Goal: Transaction & Acquisition: Obtain resource

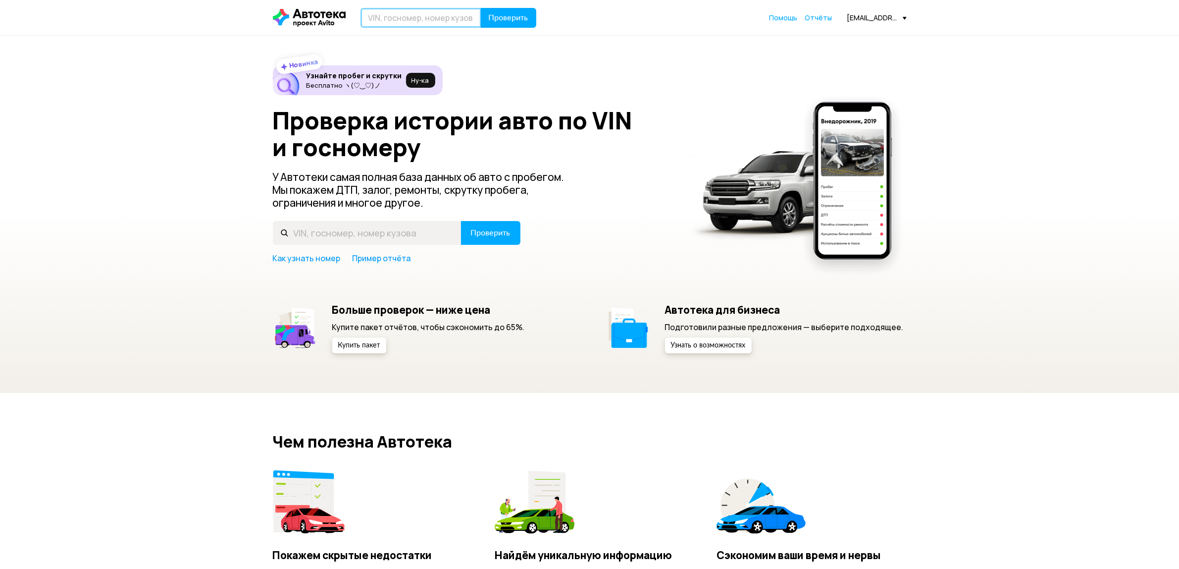
click at [410, 13] on input "text" at bounding box center [421, 18] width 121 height 20
type input "О038ЕК"
drag, startPoint x: 0, startPoint y: 0, endPoint x: 391, endPoint y: 13, distance: 391.5
click at [390, 13] on input "text" at bounding box center [421, 18] width 121 height 20
type input "О038ЕК716"
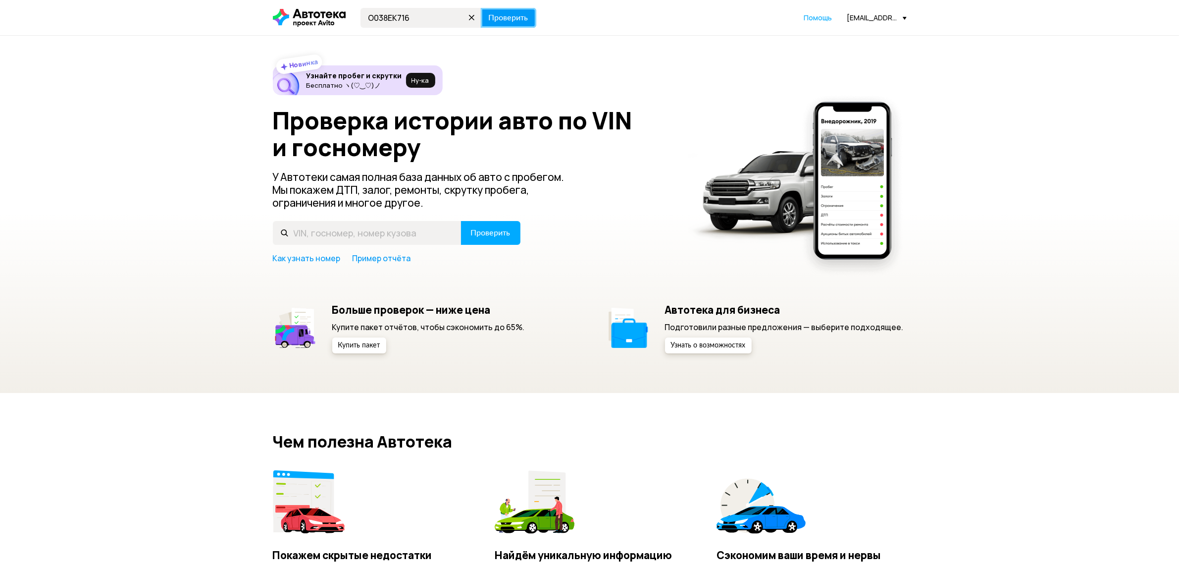
click at [512, 14] on span "Проверить" at bounding box center [509, 18] width 40 height 8
click at [386, 13] on input "text" at bounding box center [421, 18] width 121 height 20
click at [674, 63] on div "Новинка Узнайте пробег и скрутки Бесплатно ヽ(♡‿♡)ノ Ну‑ка Проверка истории авто …" at bounding box center [589, 214] width 1179 height 357
click at [386, 11] on input "text" at bounding box center [421, 18] width 121 height 20
type input "Е038ЕК716"
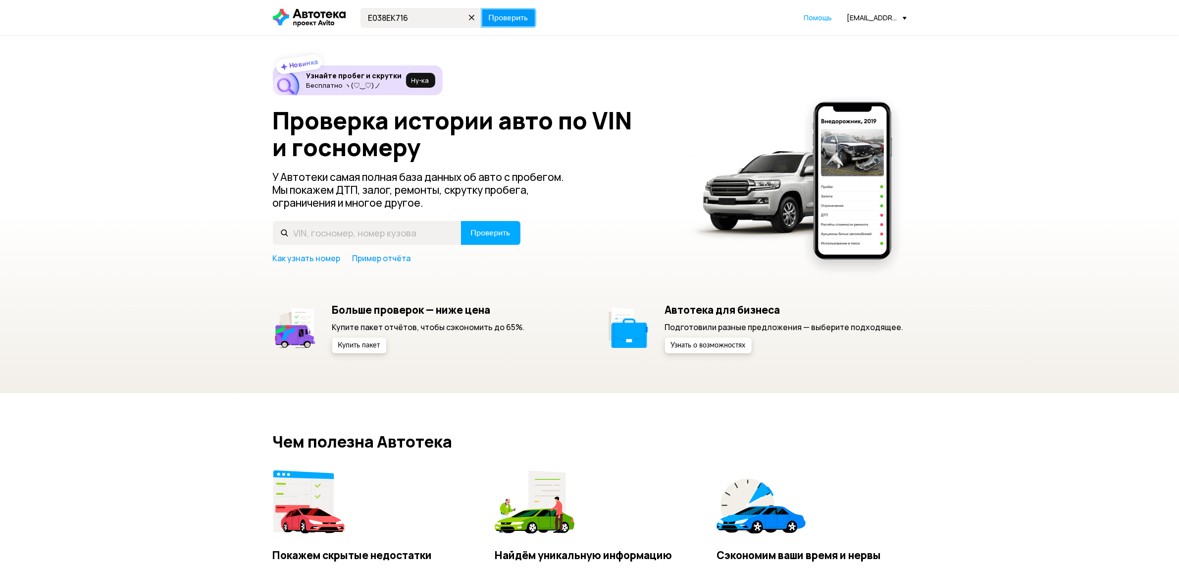
click at [506, 21] on span "Проверить" at bounding box center [509, 18] width 40 height 8
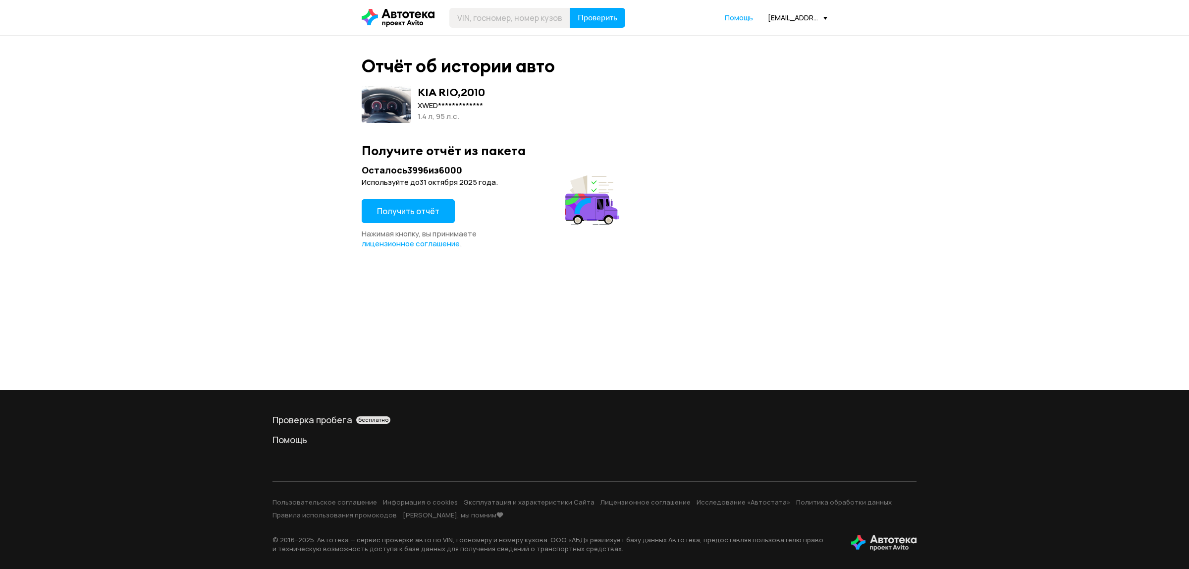
drag, startPoint x: 404, startPoint y: 213, endPoint x: 455, endPoint y: 216, distance: 50.6
click at [405, 213] on span "Получить отчёт" at bounding box center [408, 211] width 62 height 11
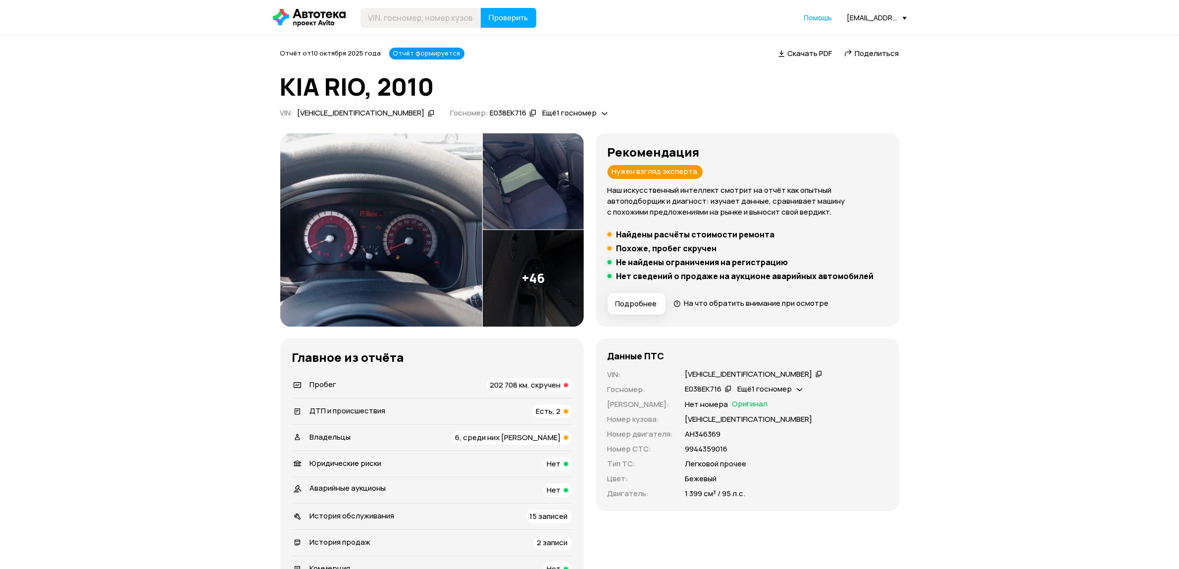
click at [816, 372] on icon at bounding box center [819, 374] width 7 height 10
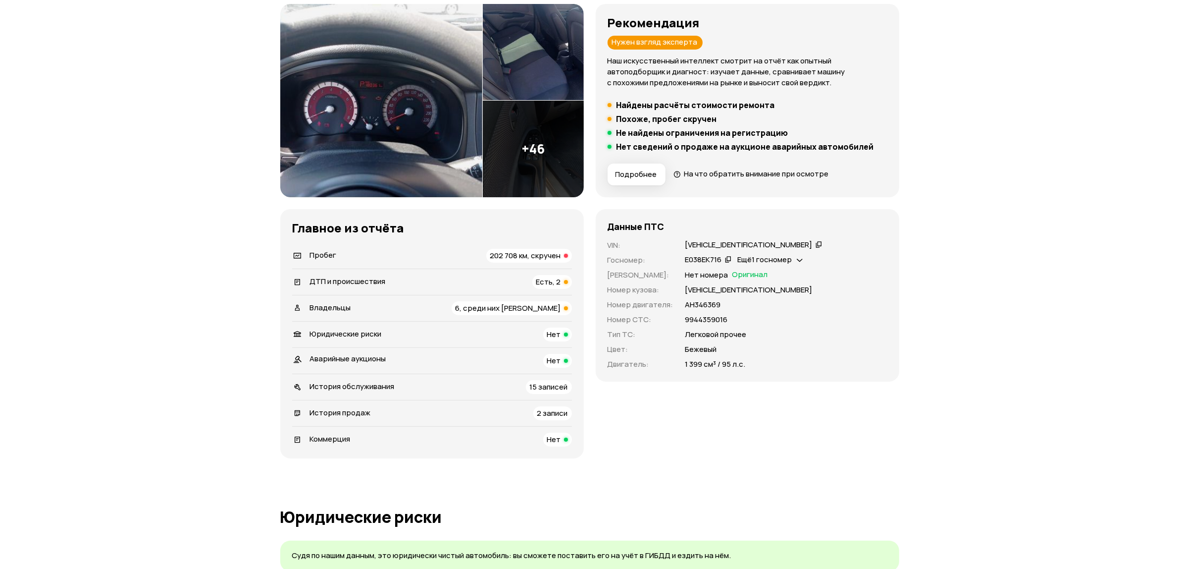
scroll to position [186, 0]
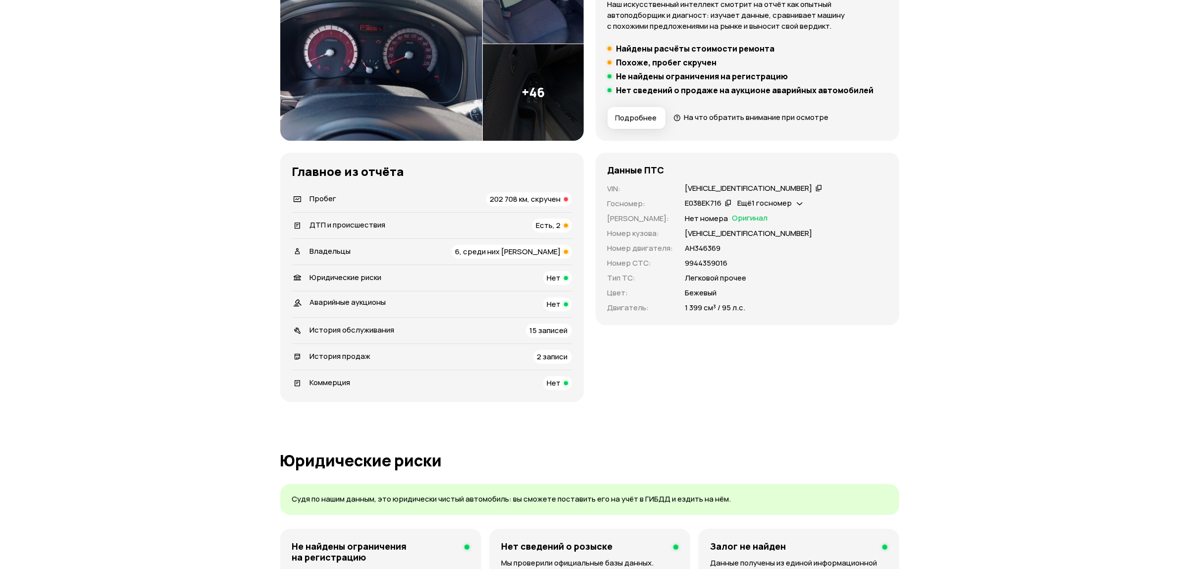
click at [484, 255] on div "6, среди них юрлицо" at bounding box center [512, 252] width 120 height 14
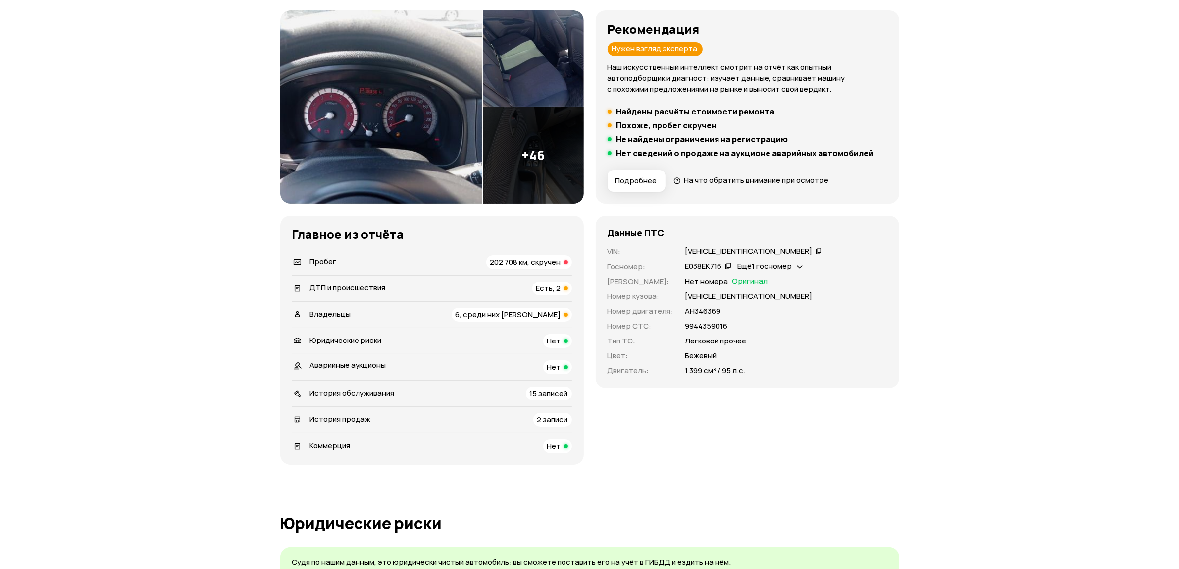
scroll to position [124, 0]
click at [543, 285] on span "Есть, 2" at bounding box center [548, 287] width 25 height 10
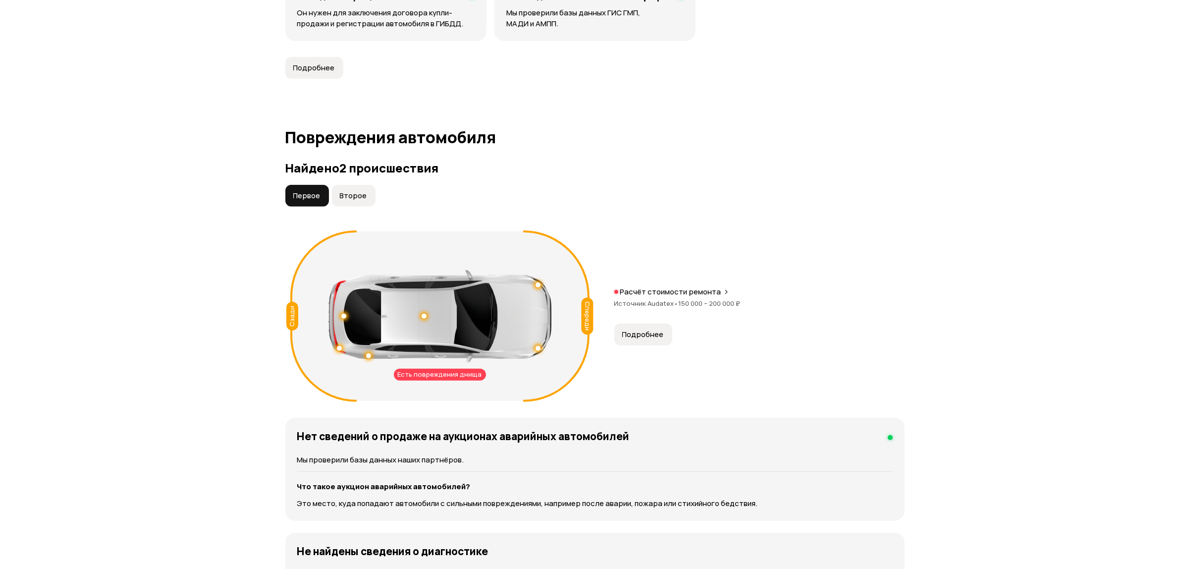
scroll to position [1026, 0]
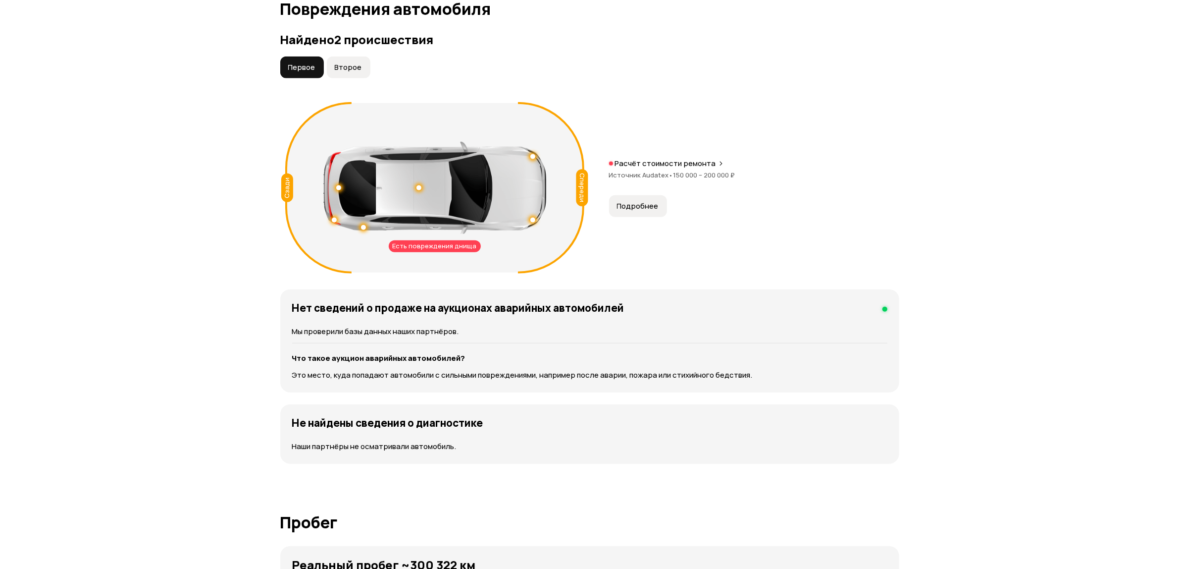
click at [415, 190] on div at bounding box center [434, 188] width 223 height 92
click at [645, 205] on span "Подробнее" at bounding box center [638, 206] width 42 height 10
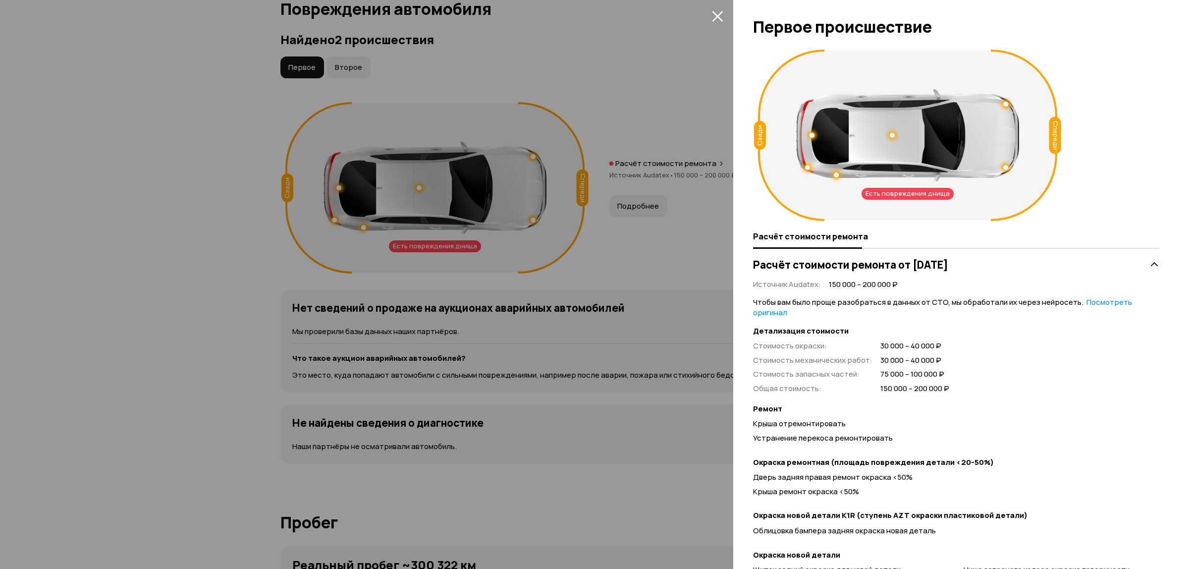
click at [617, 107] on div at bounding box center [594, 284] width 1189 height 569
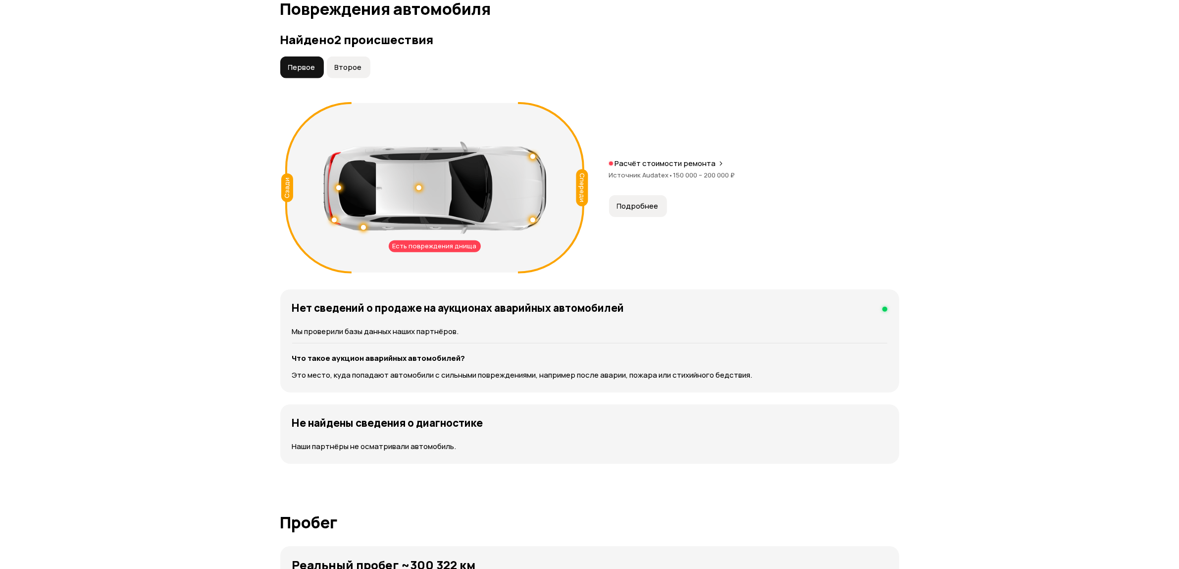
click at [625, 219] on div "Есть повреждения днища Спереди Сзади Расчёт стоимости ремонта Источник Audatex …" at bounding box center [589, 187] width 619 height 179
click at [633, 211] on span "Подробнее" at bounding box center [638, 206] width 42 height 10
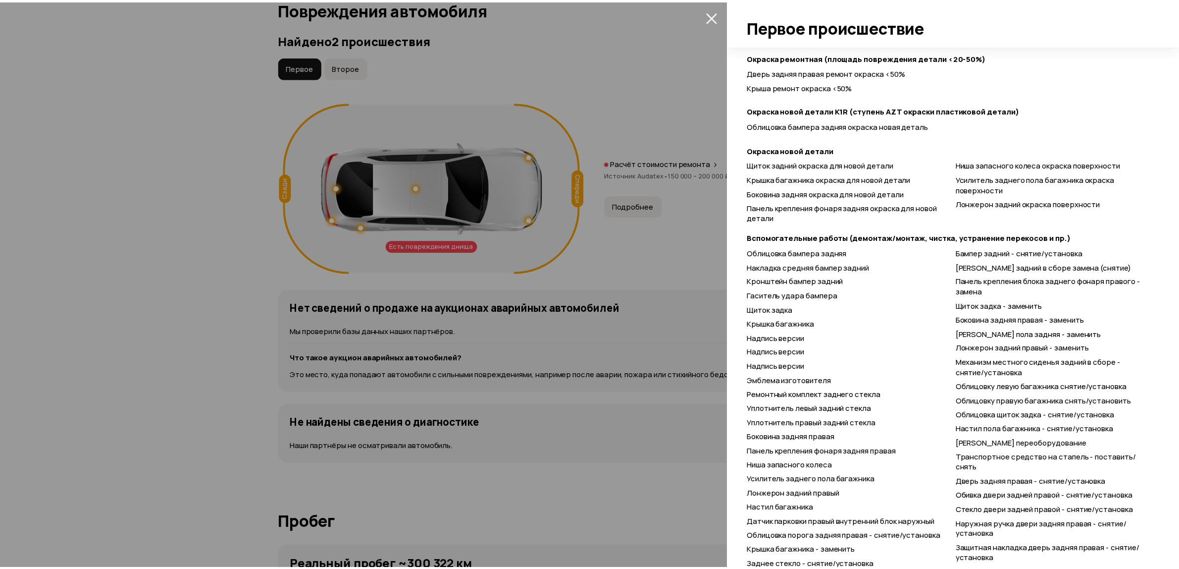
scroll to position [99, 0]
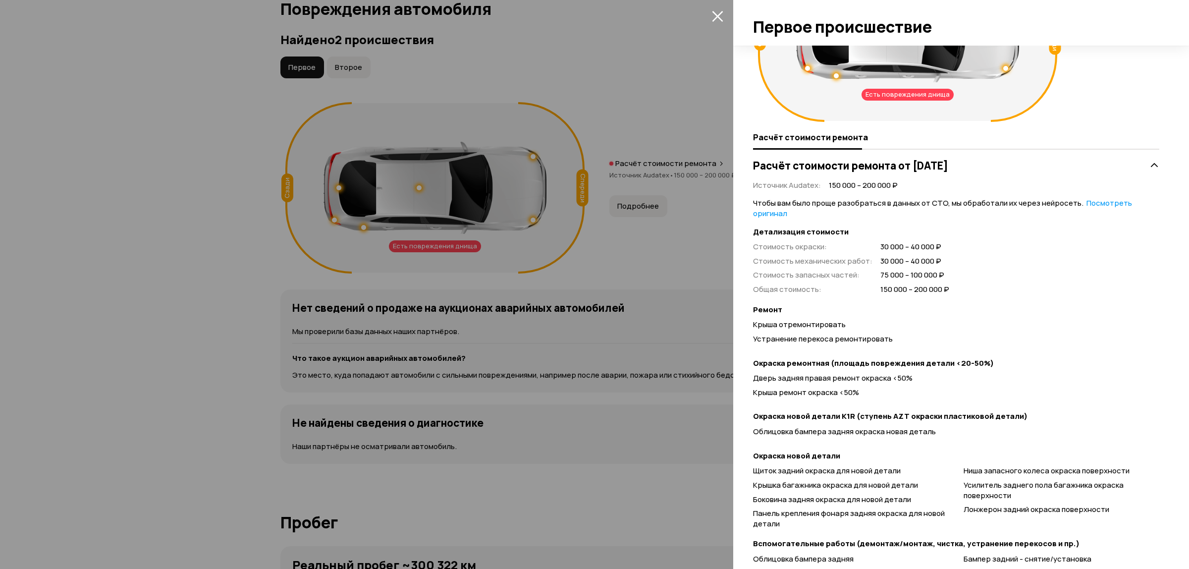
click at [691, 259] on div at bounding box center [594, 284] width 1189 height 569
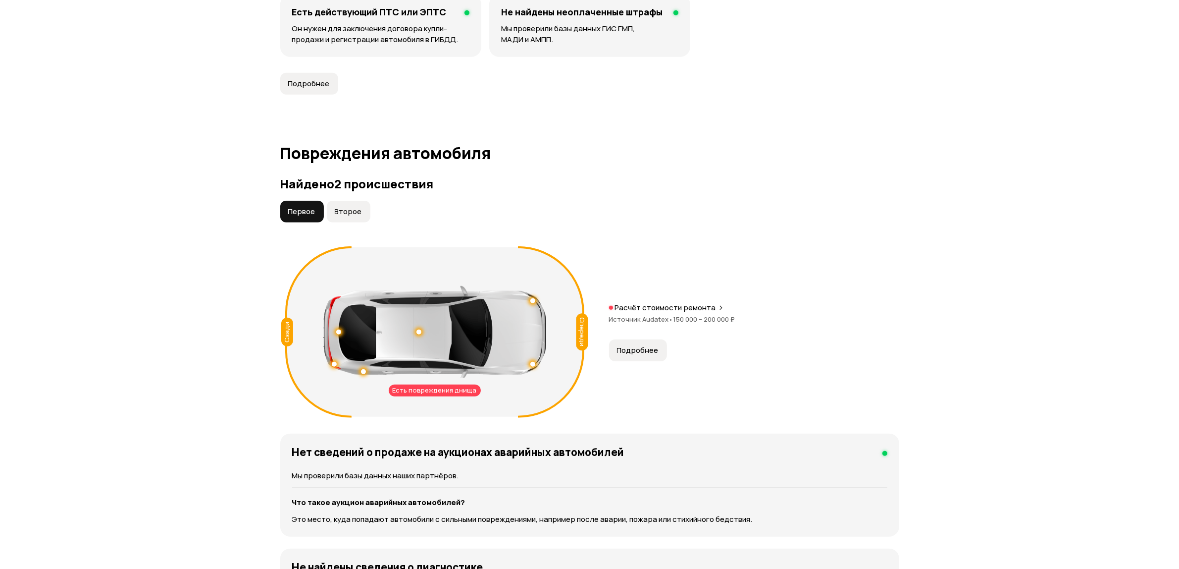
scroll to position [841, 0]
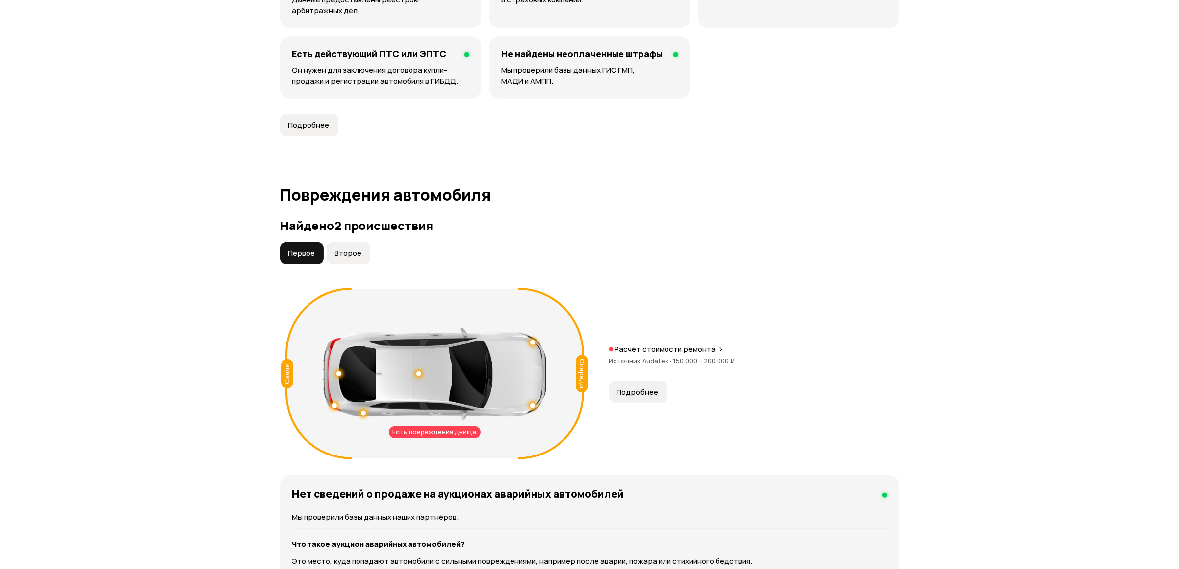
click at [353, 254] on span "Второе" at bounding box center [348, 253] width 27 height 10
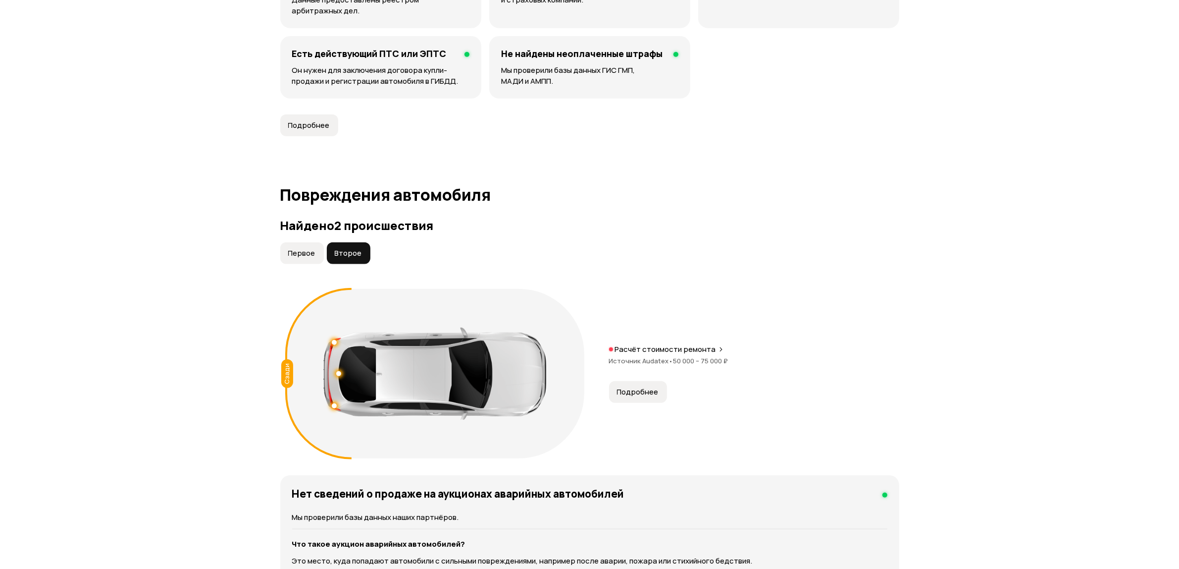
click at [645, 394] on span "Подробнее" at bounding box center [638, 392] width 42 height 10
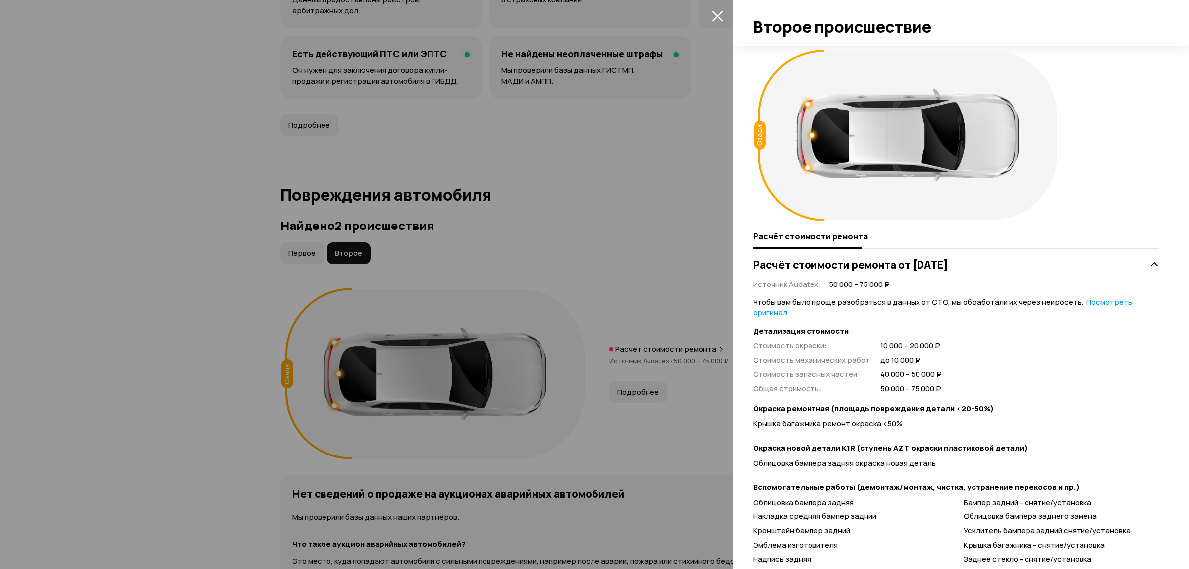
click at [597, 225] on div at bounding box center [594, 284] width 1189 height 569
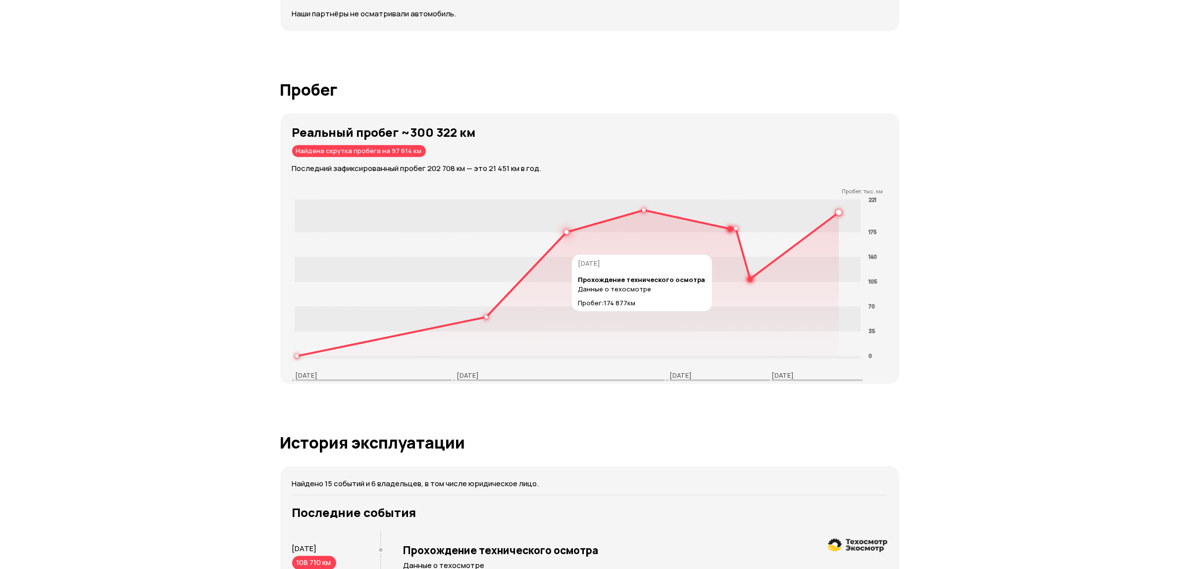
scroll to position [1460, 0]
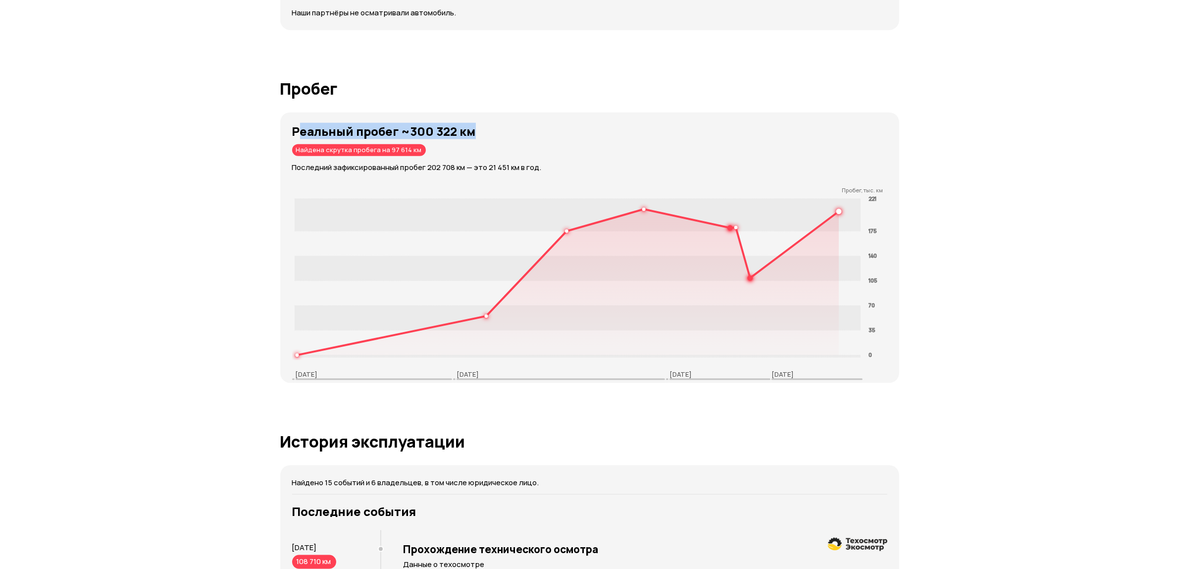
drag, startPoint x: 308, startPoint y: 130, endPoint x: 499, endPoint y: 132, distance: 190.7
click at [499, 132] on h3 "Реальный пробег ~300 322 км" at bounding box center [595, 131] width 607 height 14
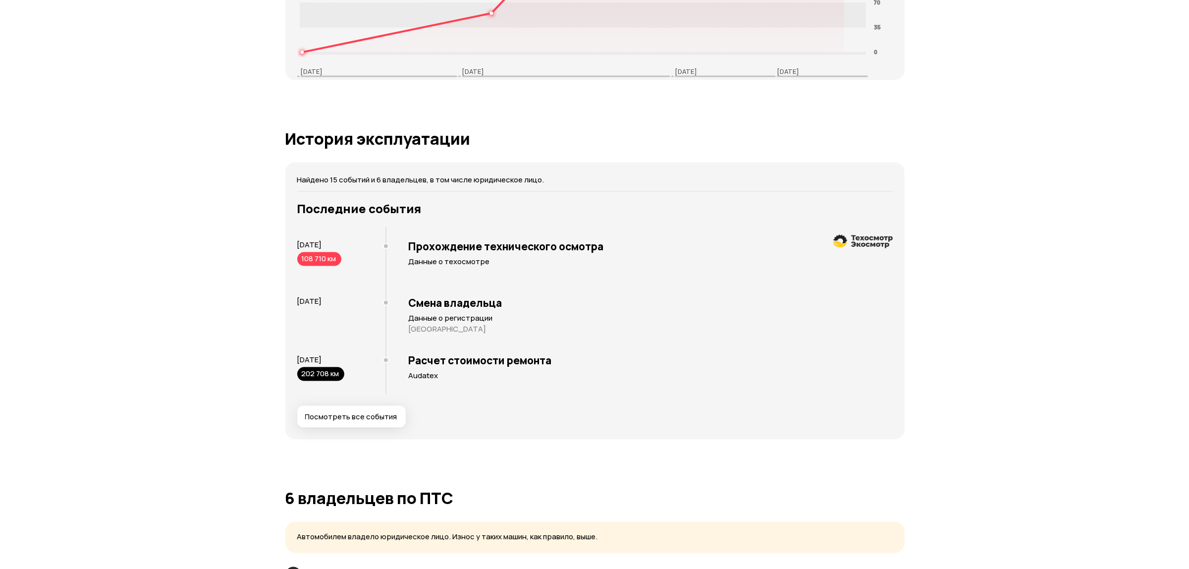
scroll to position [1769, 0]
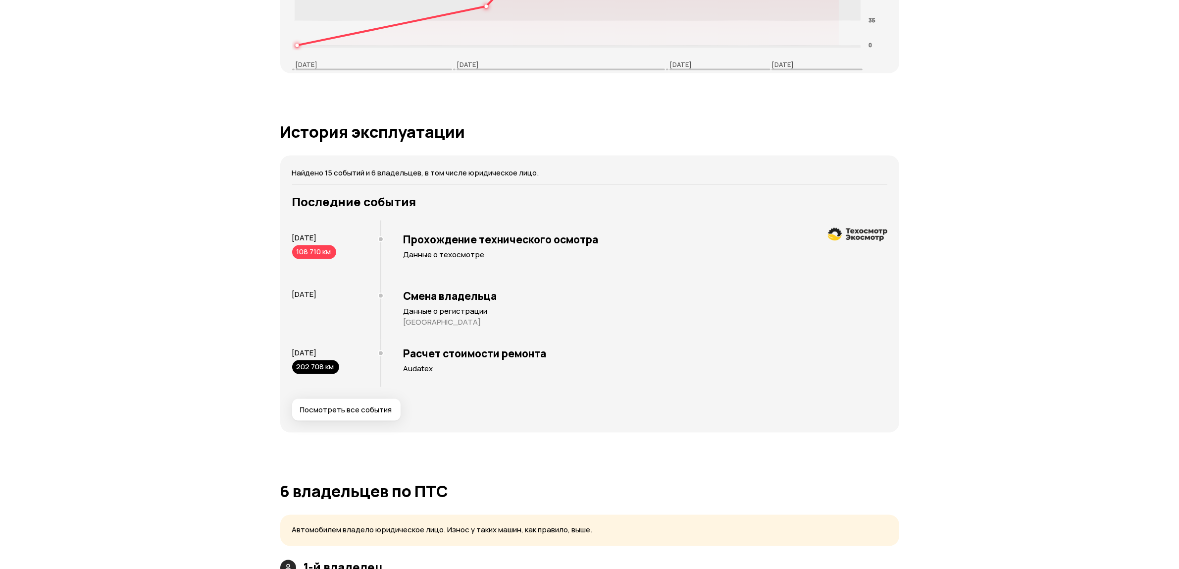
click at [356, 407] on span "Посмотреть все события" at bounding box center [346, 410] width 92 height 10
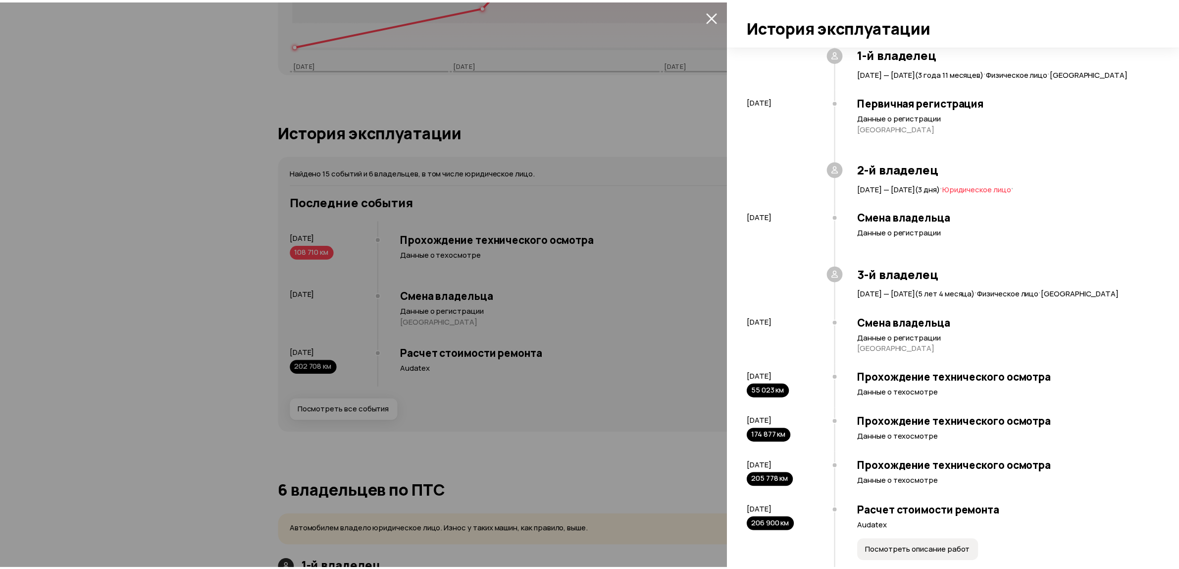
scroll to position [62, 0]
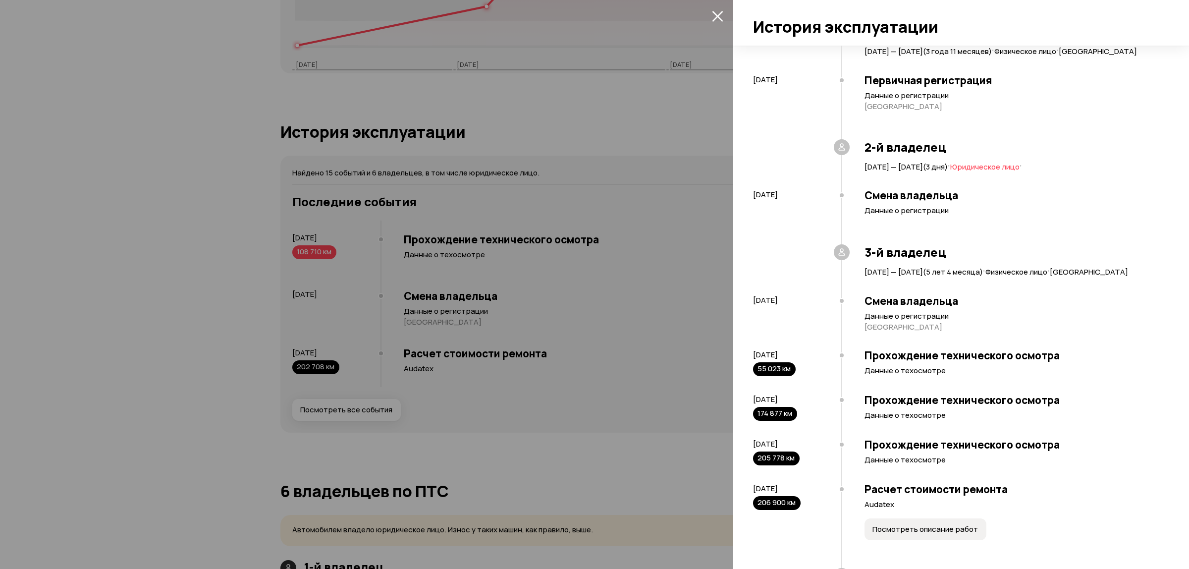
click at [618, 123] on div at bounding box center [594, 284] width 1189 height 569
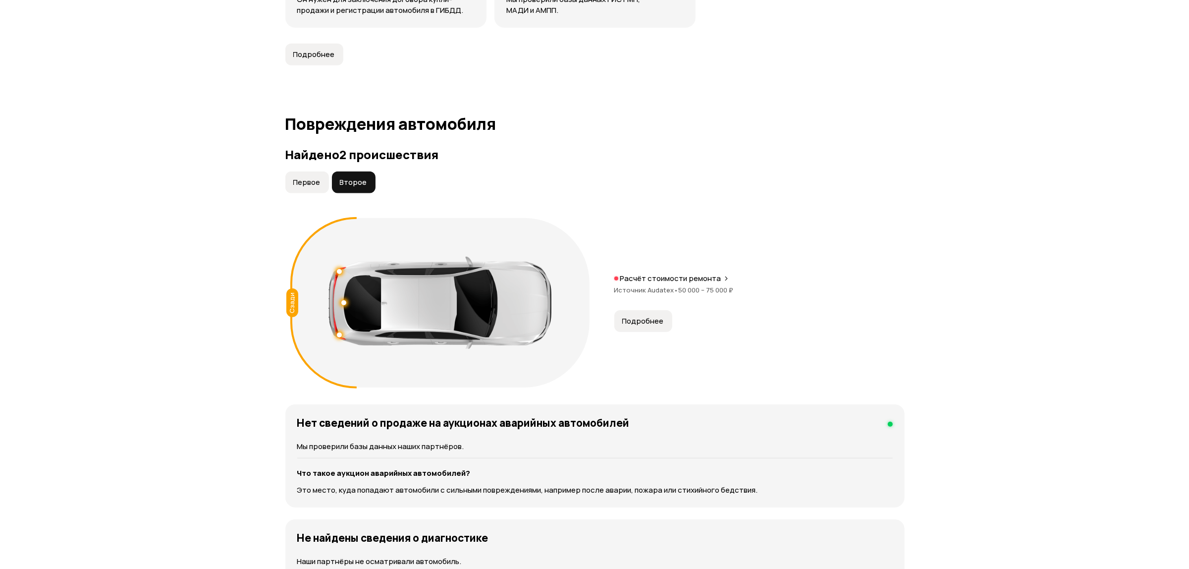
scroll to position [991, 0]
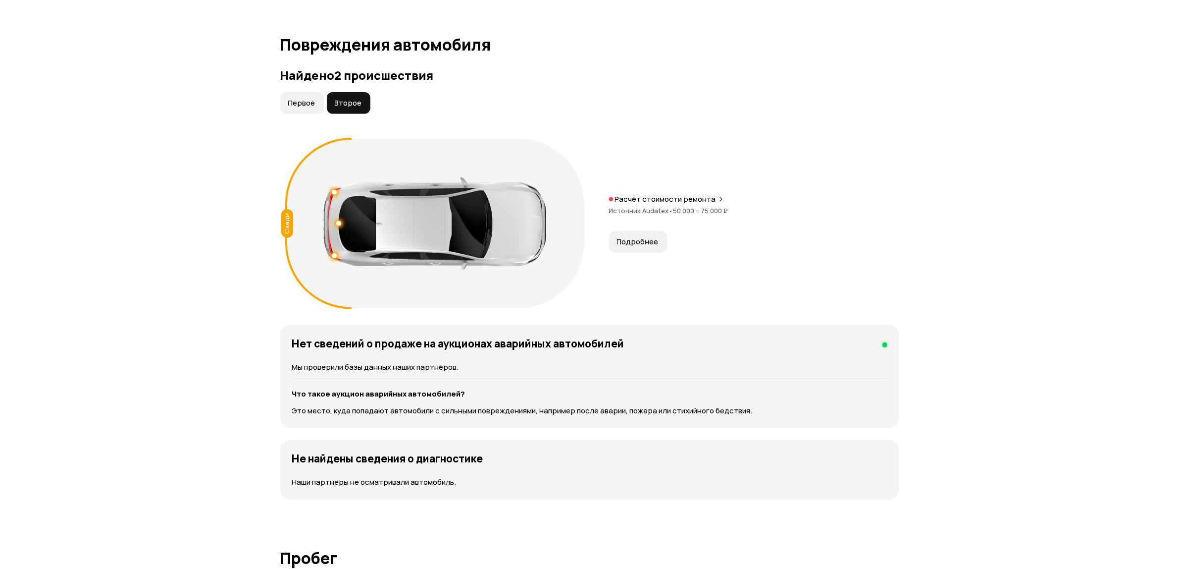
click at [301, 103] on span "Первое" at bounding box center [301, 103] width 27 height 10
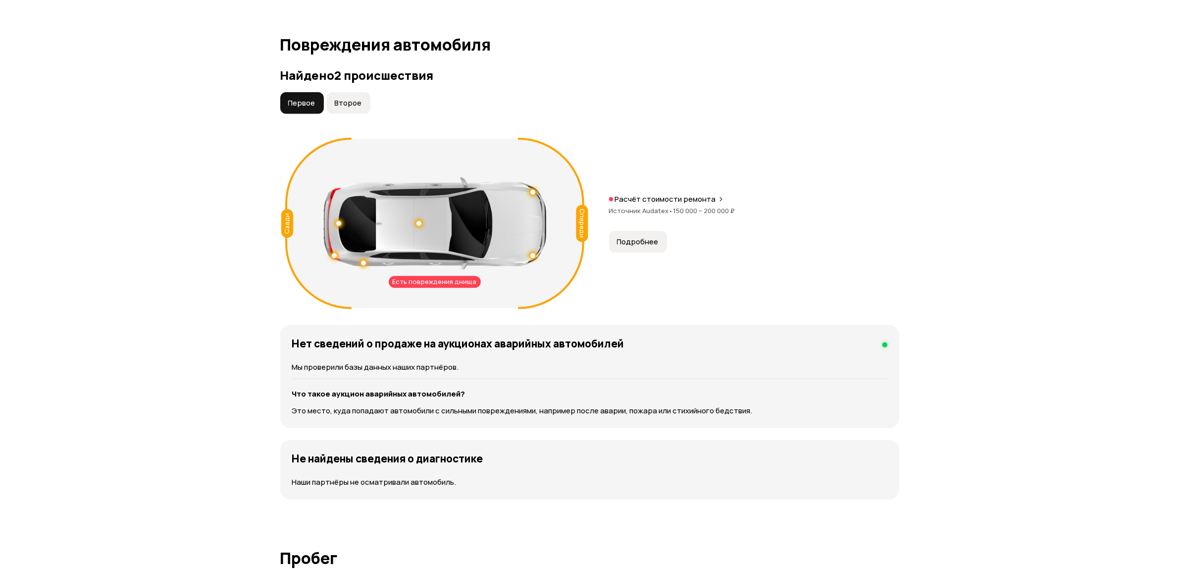
click at [704, 197] on p "Расчёт стоимости ремонта" at bounding box center [665, 199] width 101 height 10
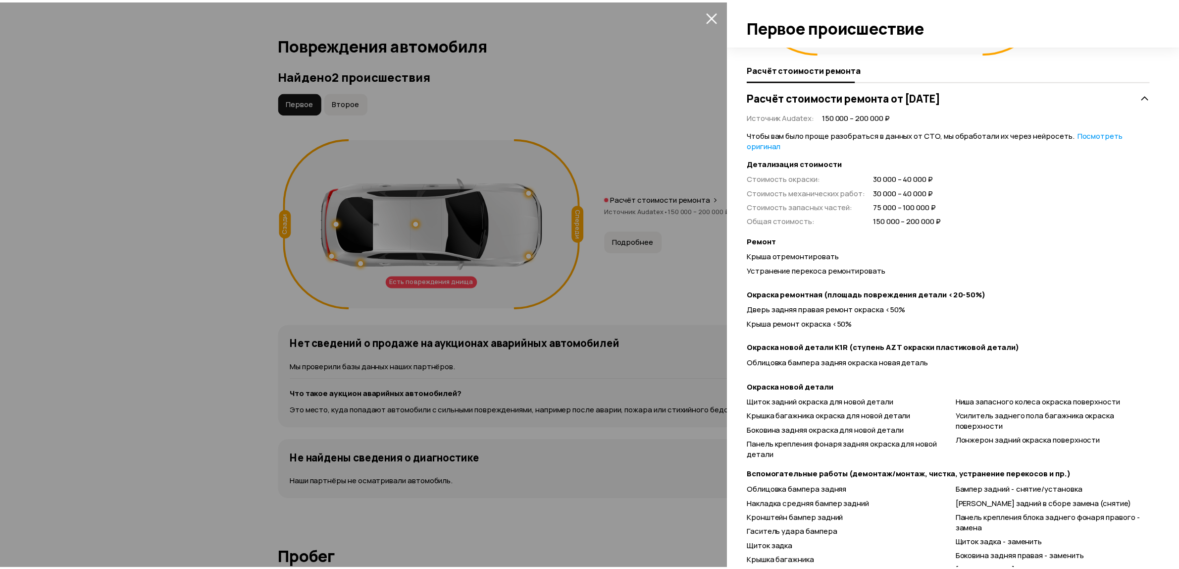
scroll to position [186, 0]
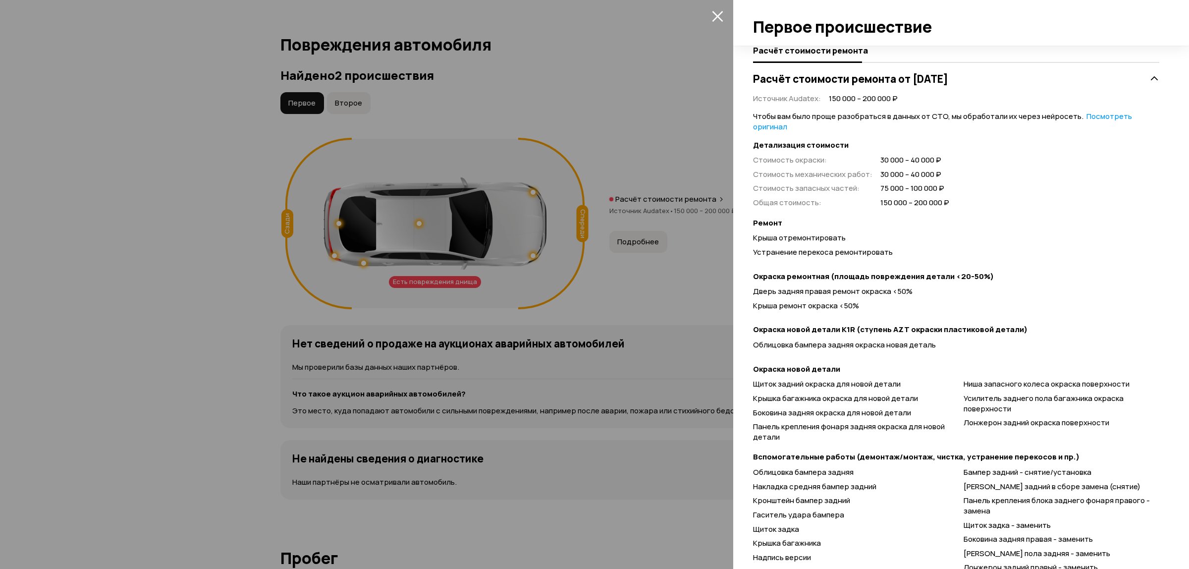
click at [696, 290] on div at bounding box center [594, 284] width 1189 height 569
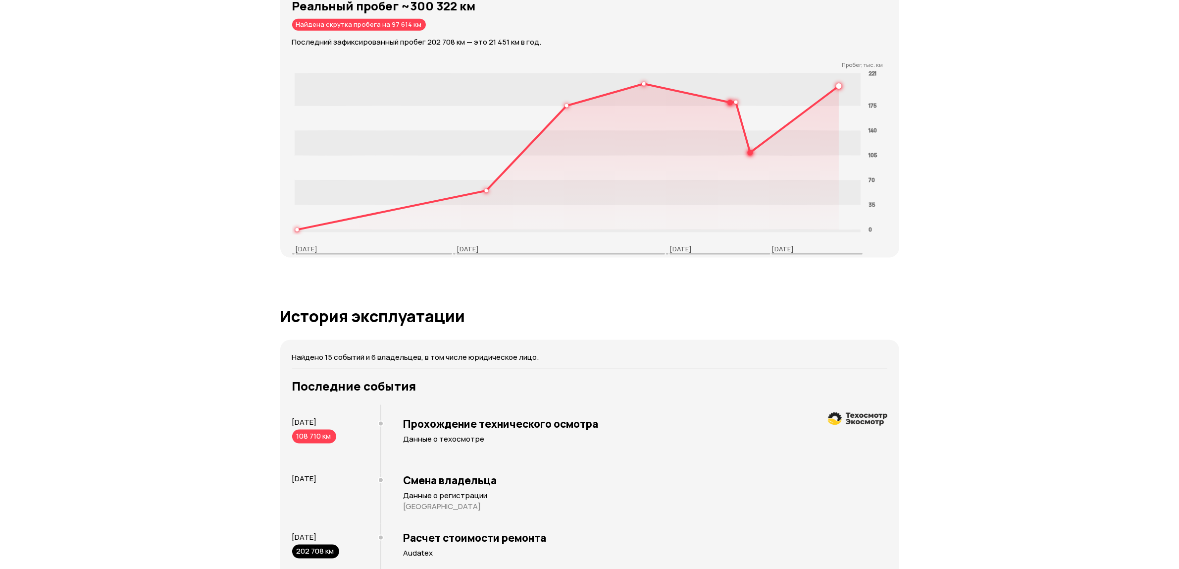
scroll to position [1857, 0]
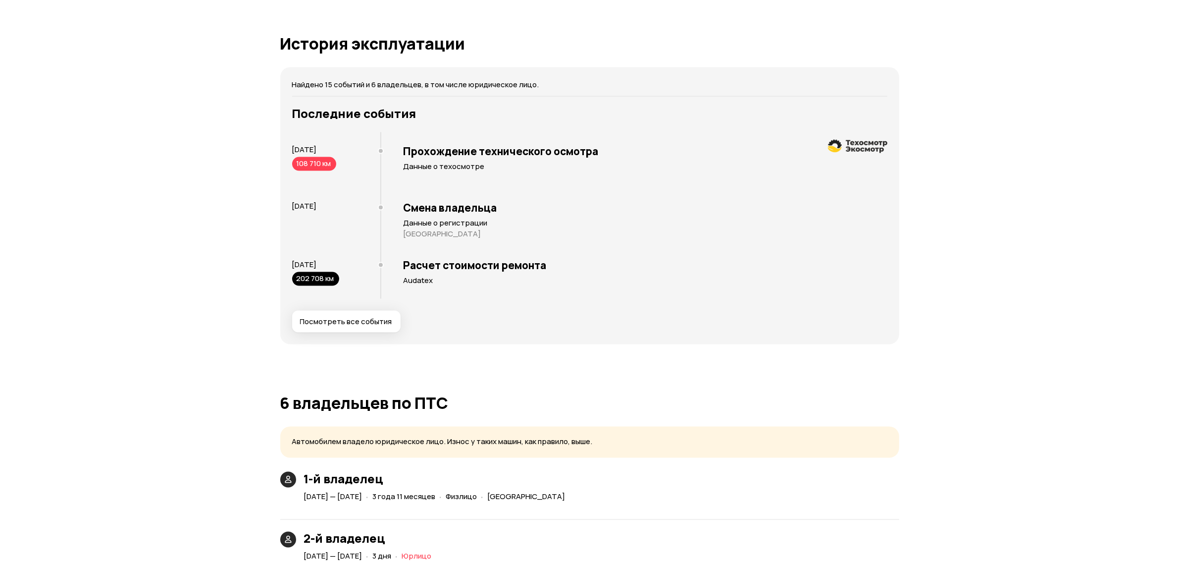
drag, startPoint x: 318, startPoint y: 322, endPoint x: 227, endPoint y: 353, distance: 96.2
click at [227, 353] on div "Отчёт от 10 октября 2025 года Отчёт формируется   Скачать PDF   Поделиться KIA …" at bounding box center [589, 92] width 1179 height 3829
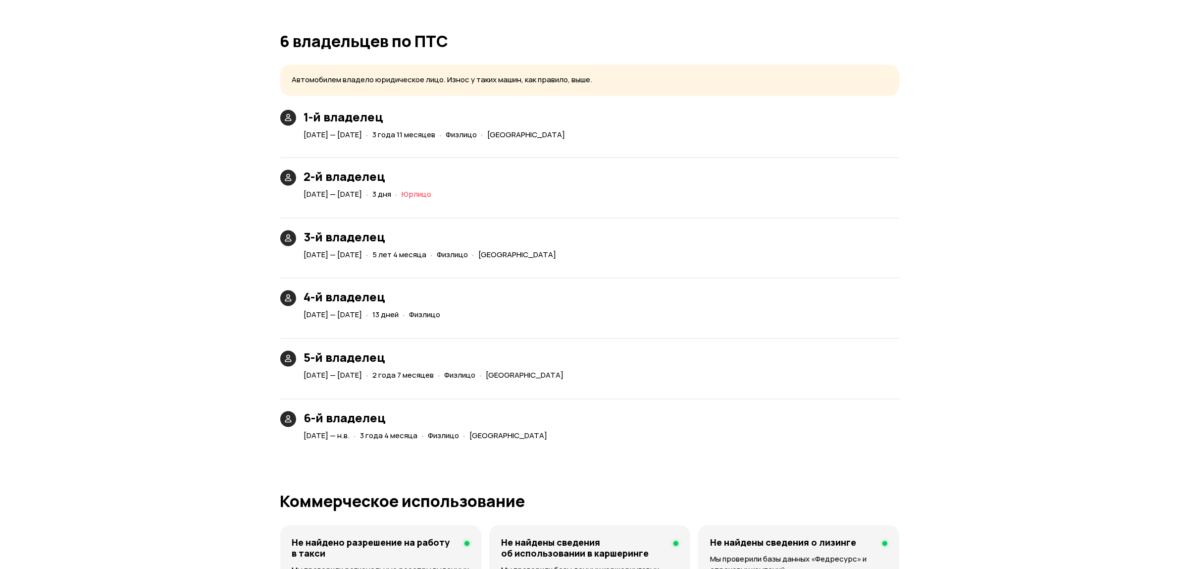
scroll to position [2229, 0]
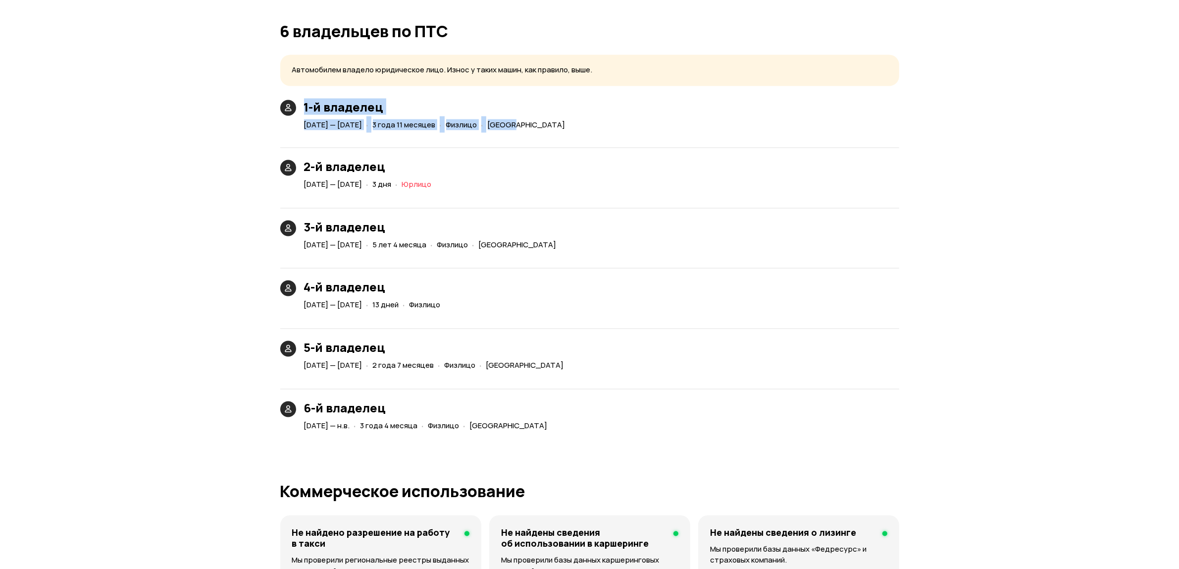
drag, startPoint x: 604, startPoint y: 127, endPoint x: 209, endPoint y: 126, distance: 395.3
drag, startPoint x: 214, startPoint y: 136, endPoint x: 248, endPoint y: 132, distance: 33.9
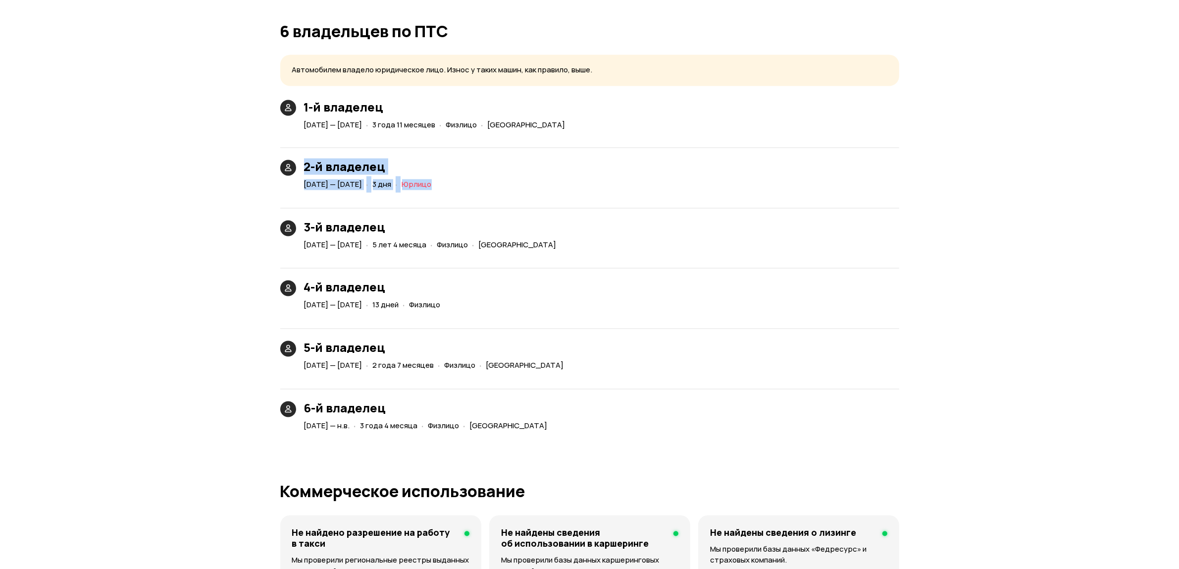
drag, startPoint x: 276, startPoint y: 192, endPoint x: 517, endPoint y: 184, distance: 240.9
click at [533, 177] on div "2-й владелец 12 августа 2014 — 15 августа 2014 · 3 дня · Юрлицо" at bounding box center [589, 164] width 619 height 56
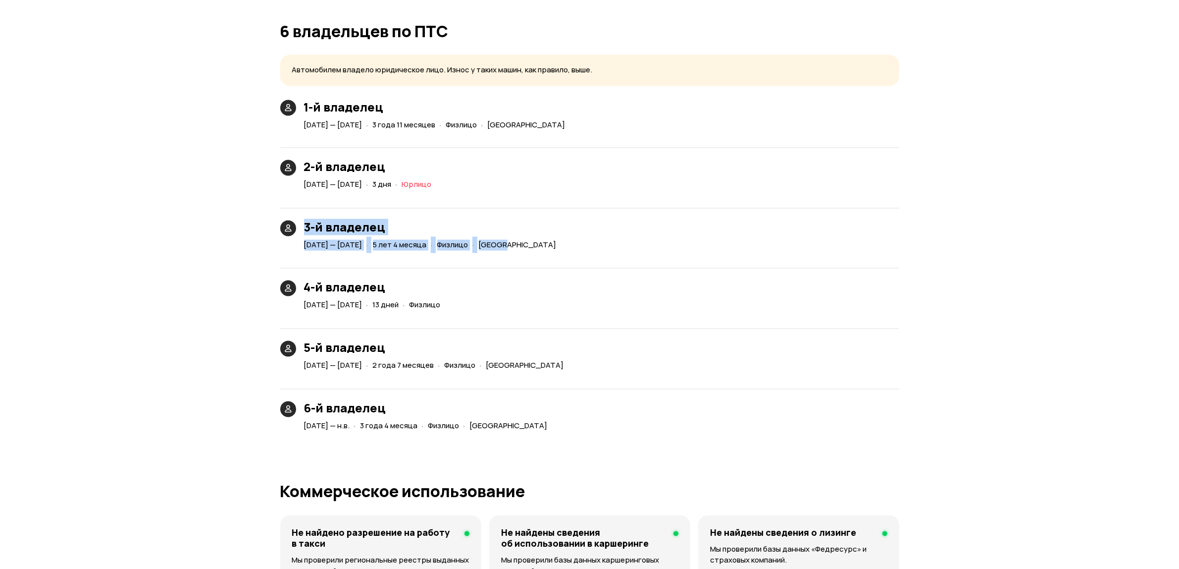
drag, startPoint x: 276, startPoint y: 243, endPoint x: 611, endPoint y: 250, distance: 334.9
click at [618, 253] on div "1-й владелец 26 августа 2010 — 12 августа 2014 · 3 года 11 месяцев · Физлицо · …" at bounding box center [589, 266] width 619 height 333
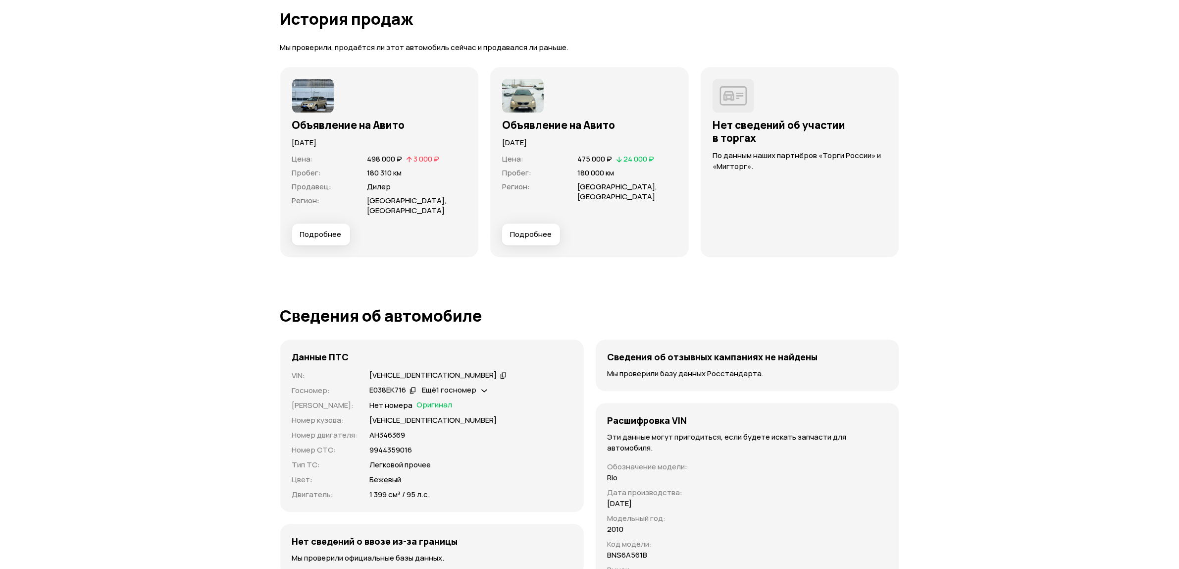
scroll to position [3034, 0]
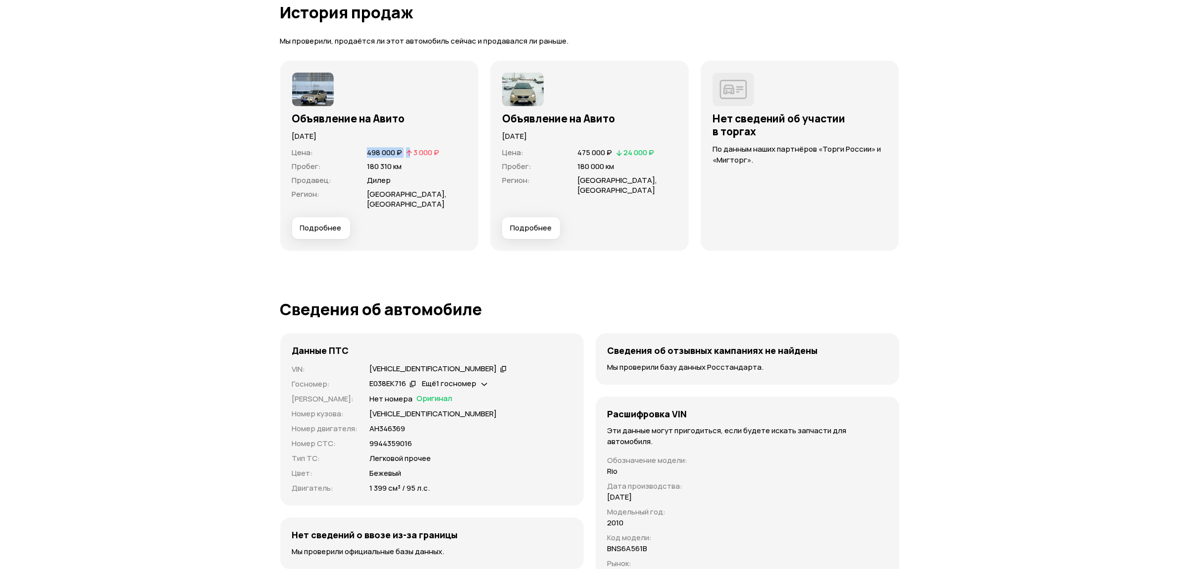
drag, startPoint x: 369, startPoint y: 150, endPoint x: 421, endPoint y: 157, distance: 52.5
click at [417, 152] on div "498 000 ₽   3 000 ₽" at bounding box center [403, 152] width 76 height 11
click at [452, 230] on div "Объявление на Авито 26 февраля 2022 года Цена : 498 000 ₽   3 000 ₽ Пробег : 18…" at bounding box center [379, 155] width 199 height 190
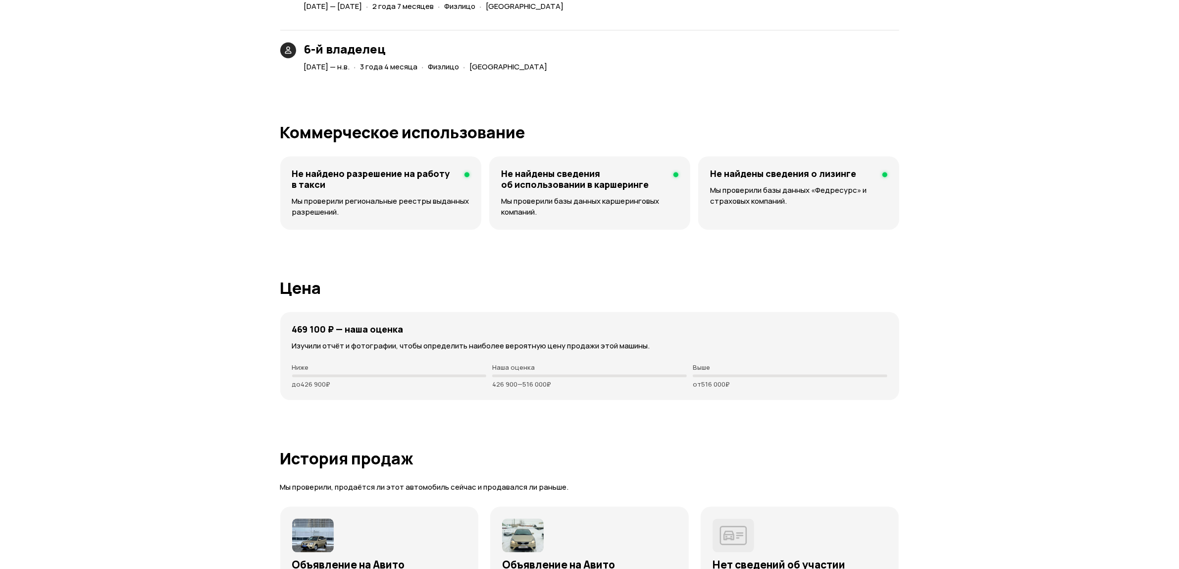
scroll to position [2662, 0]
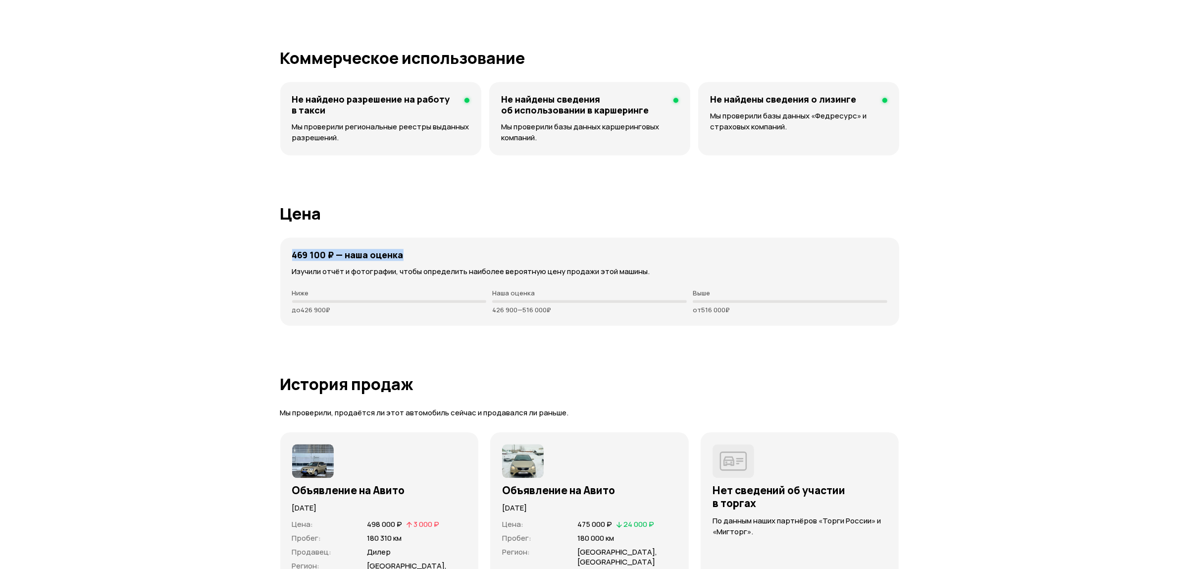
drag, startPoint x: 291, startPoint y: 254, endPoint x: 449, endPoint y: 253, distance: 157.5
click at [449, 253] on div "469 100 ₽ — наша оценка" at bounding box center [589, 254] width 595 height 11
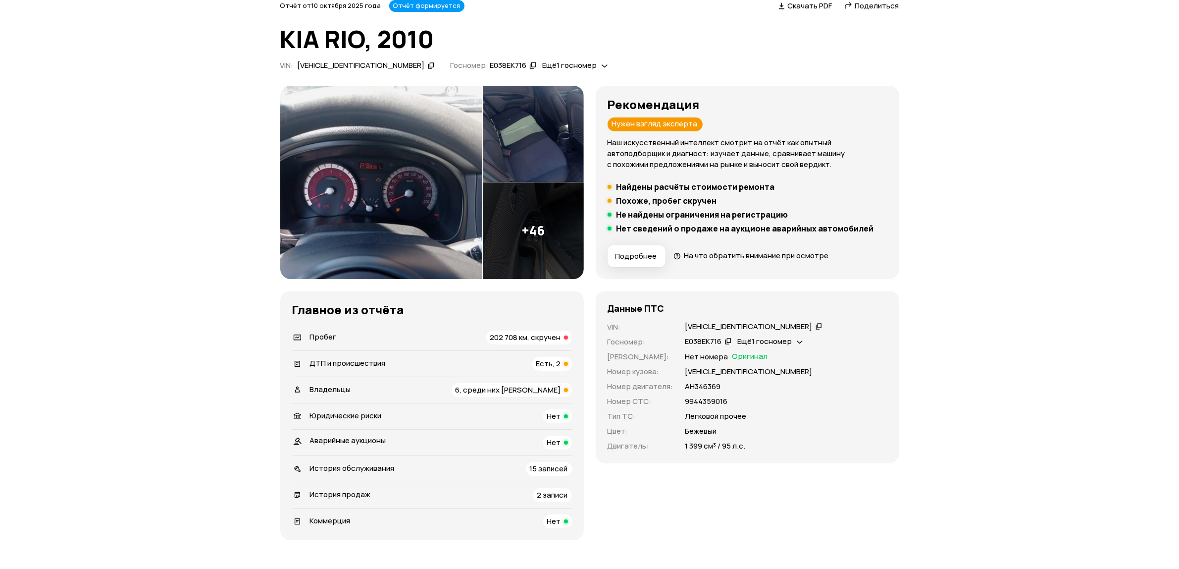
scroll to position [0, 0]
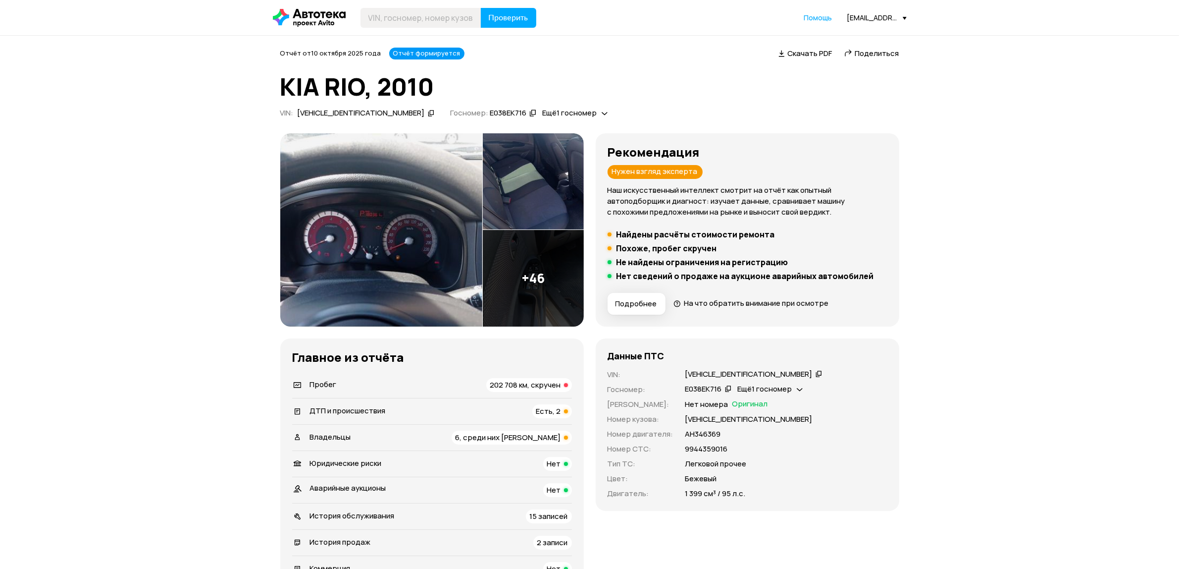
click at [773, 374] on div "XWEDH511BA0003082" at bounding box center [754, 374] width 140 height 10
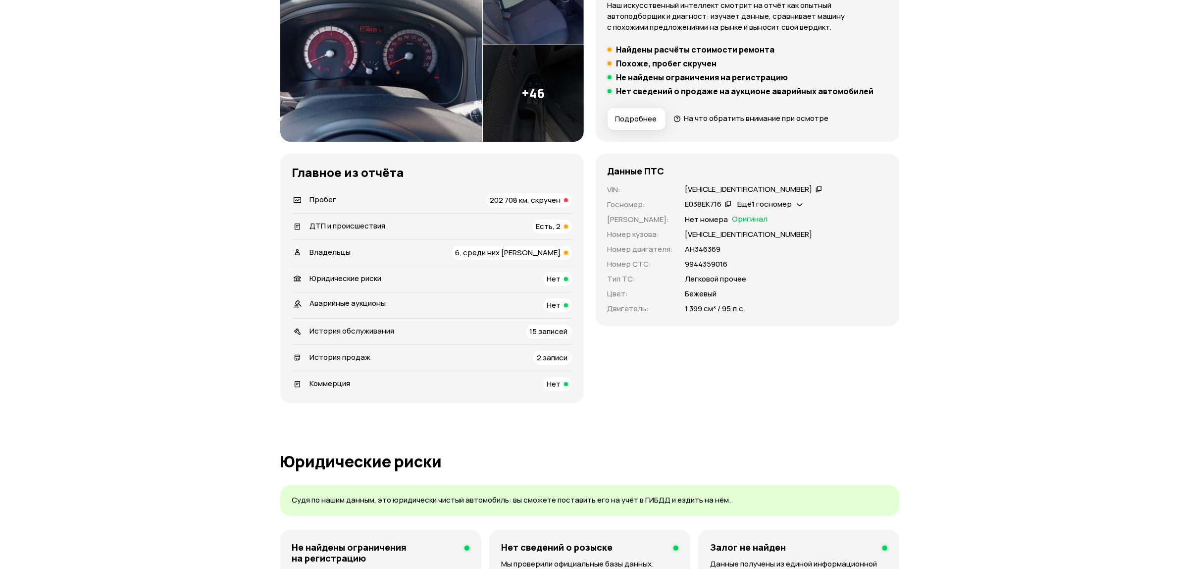
scroll to position [186, 0]
click at [374, 25] on img at bounding box center [381, 43] width 202 height 193
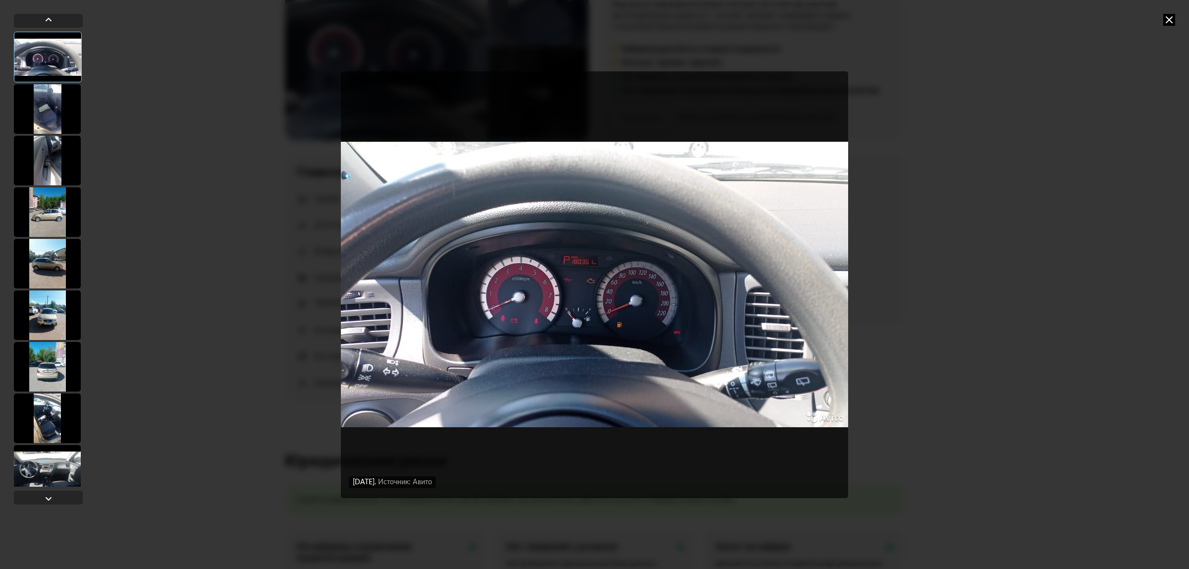
drag, startPoint x: 1166, startPoint y: 21, endPoint x: 1155, endPoint y: 28, distance: 13.1
click at [1167, 21] on icon at bounding box center [1169, 20] width 12 height 12
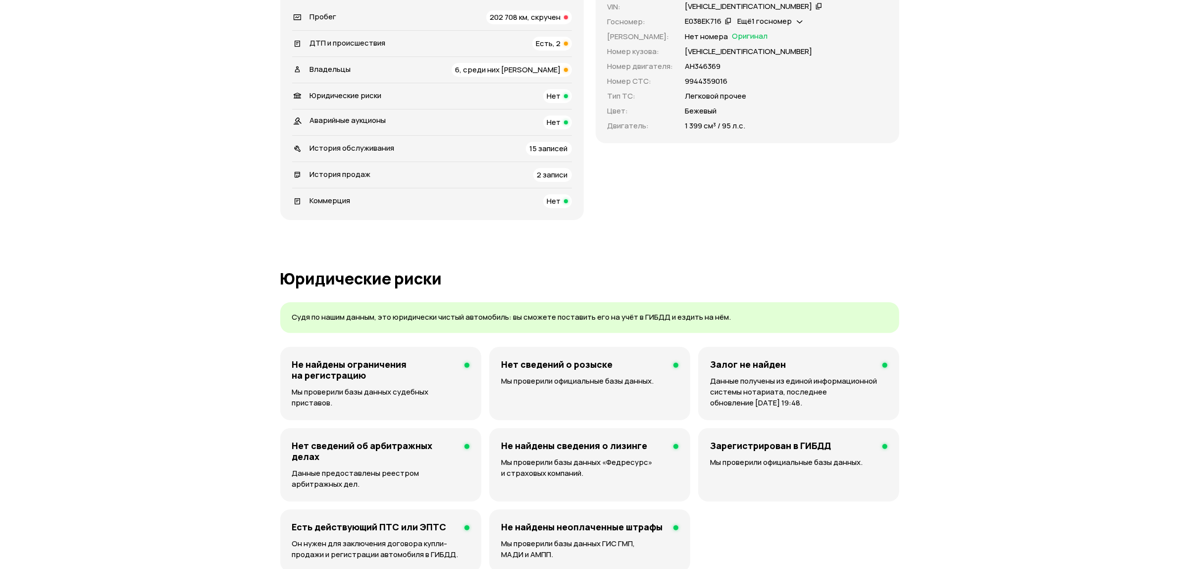
scroll to position [62, 0]
